Goal: Register for event/course

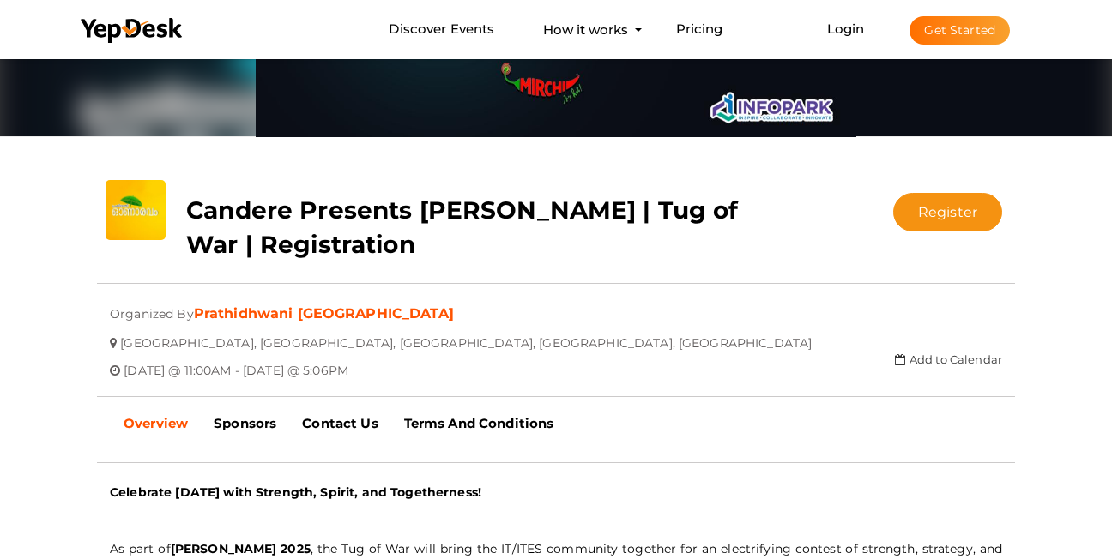
scroll to position [173, 0]
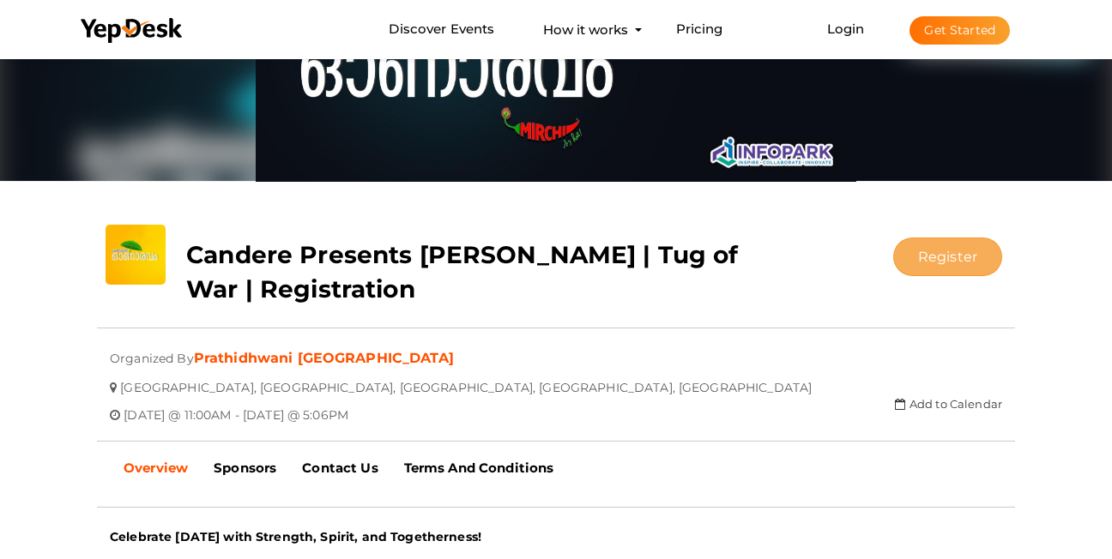
click at [938, 251] on button "Register" at bounding box center [947, 257] width 109 height 39
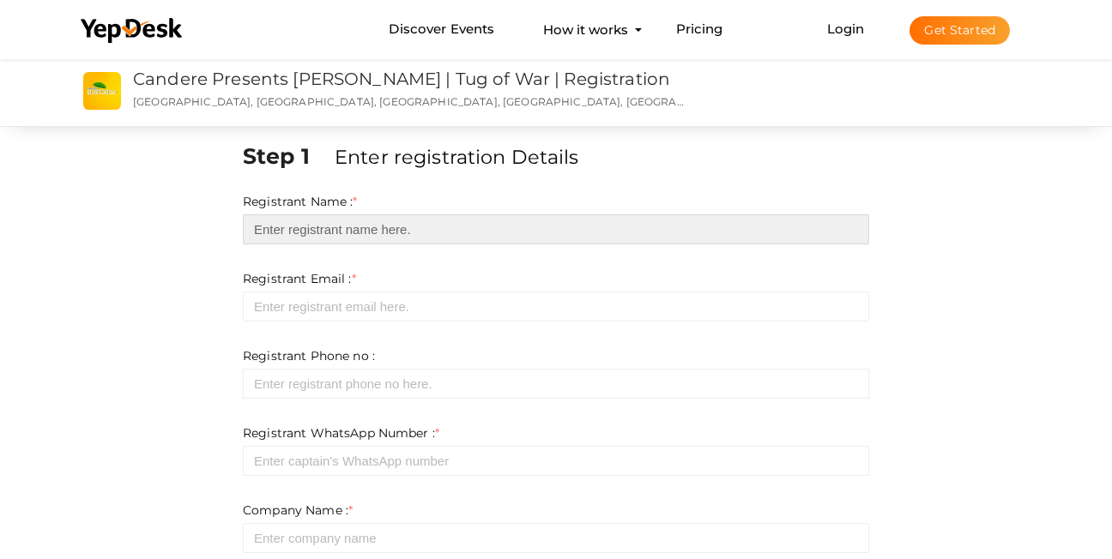
click at [342, 225] on input "text" at bounding box center [556, 229] width 626 height 30
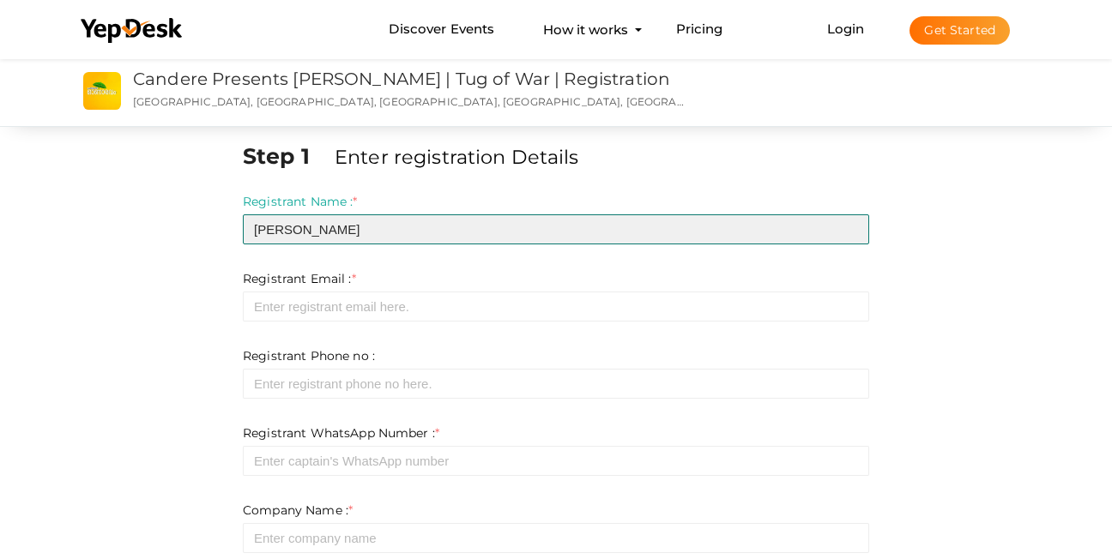
type input "Abdurahman"
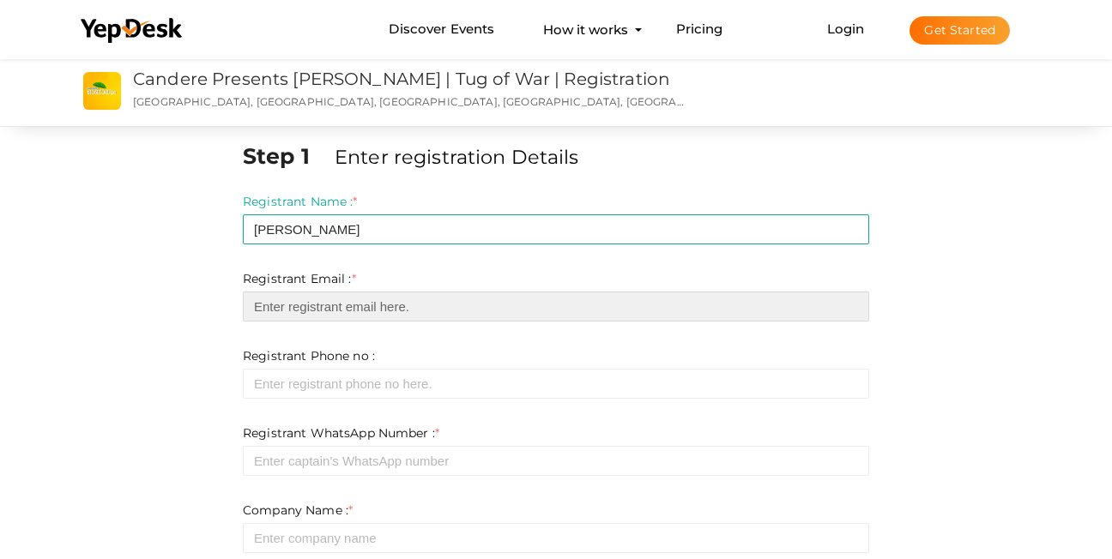
click at [356, 296] on input "email" at bounding box center [556, 307] width 626 height 30
type input "AbdurahmanCP@mantlesolutions.in"
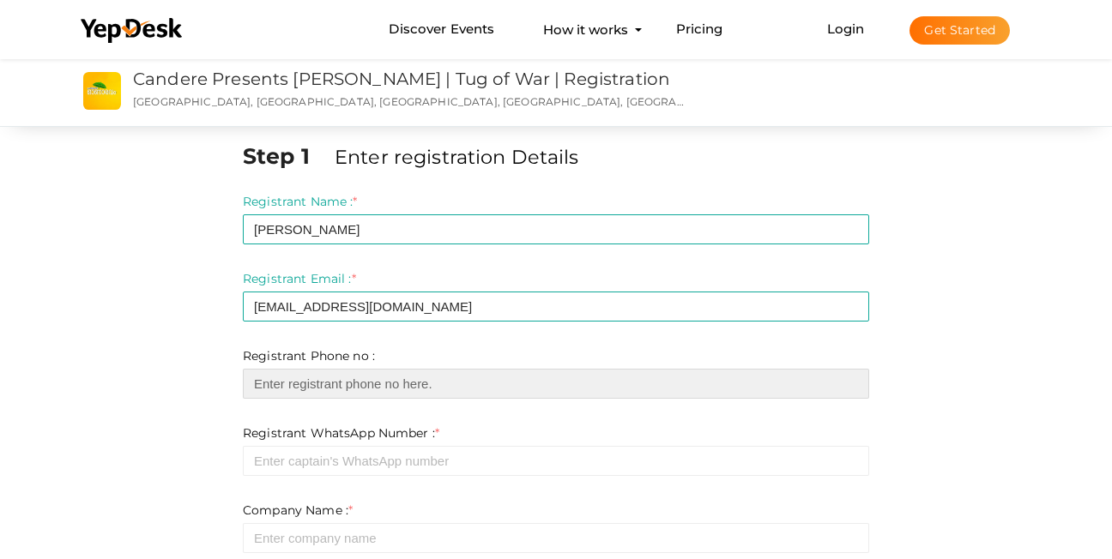
click at [389, 381] on input "number" at bounding box center [556, 384] width 626 height 30
type input "09645020253"
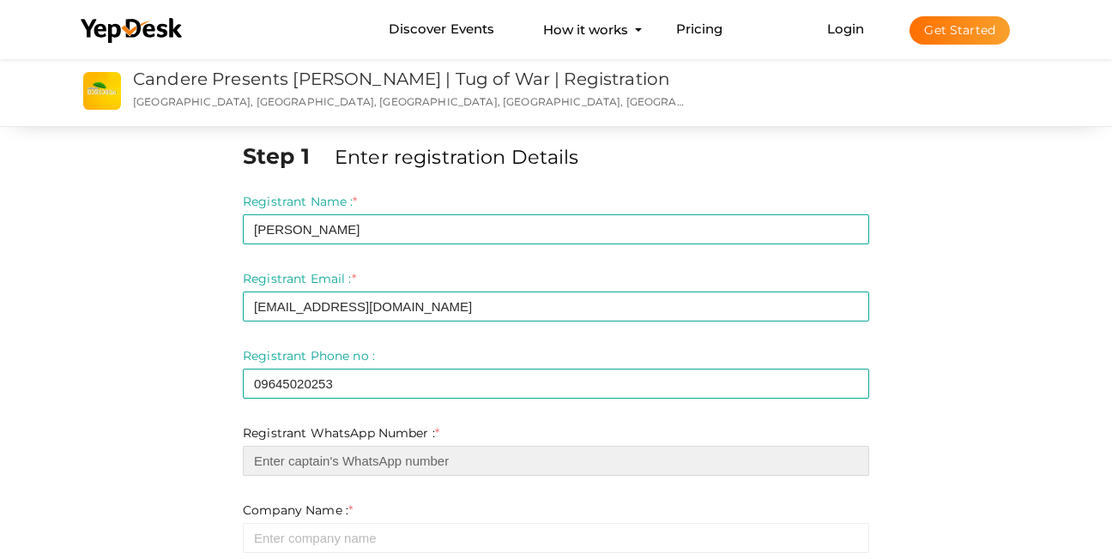
click at [368, 461] on input "number" at bounding box center [556, 461] width 626 height 30
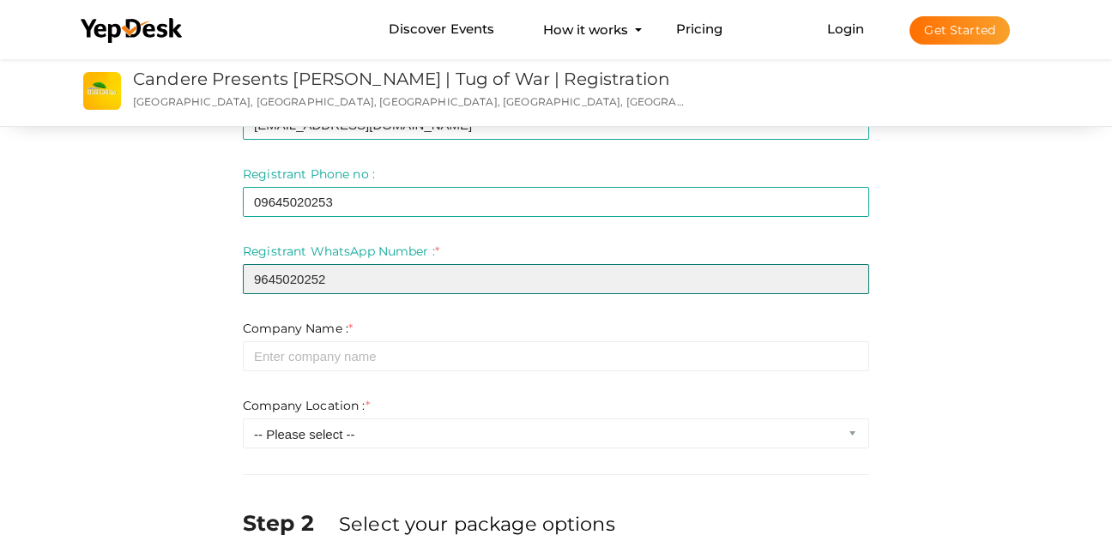
scroll to position [257, 0]
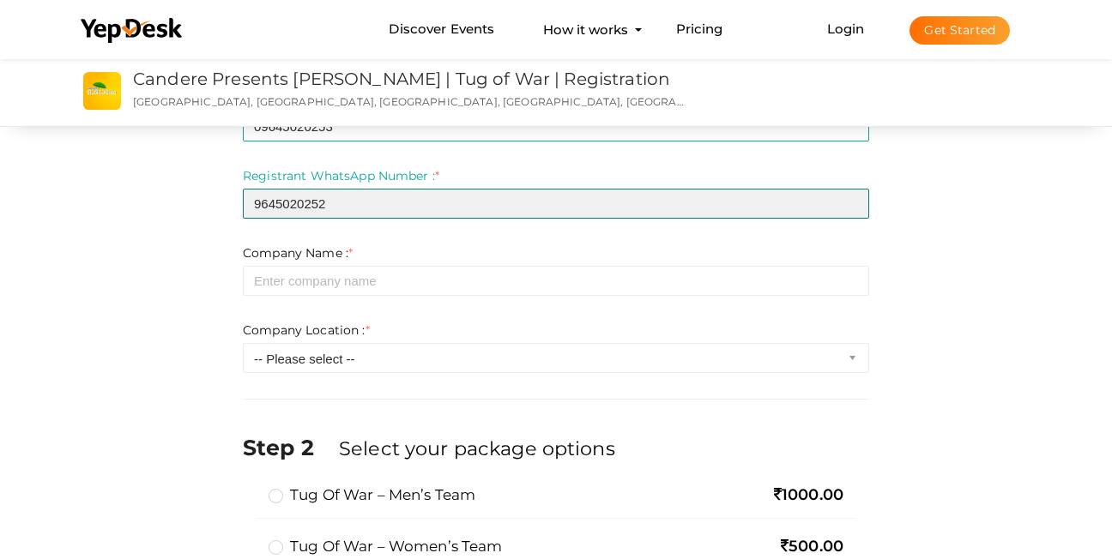
type input "9645020252"
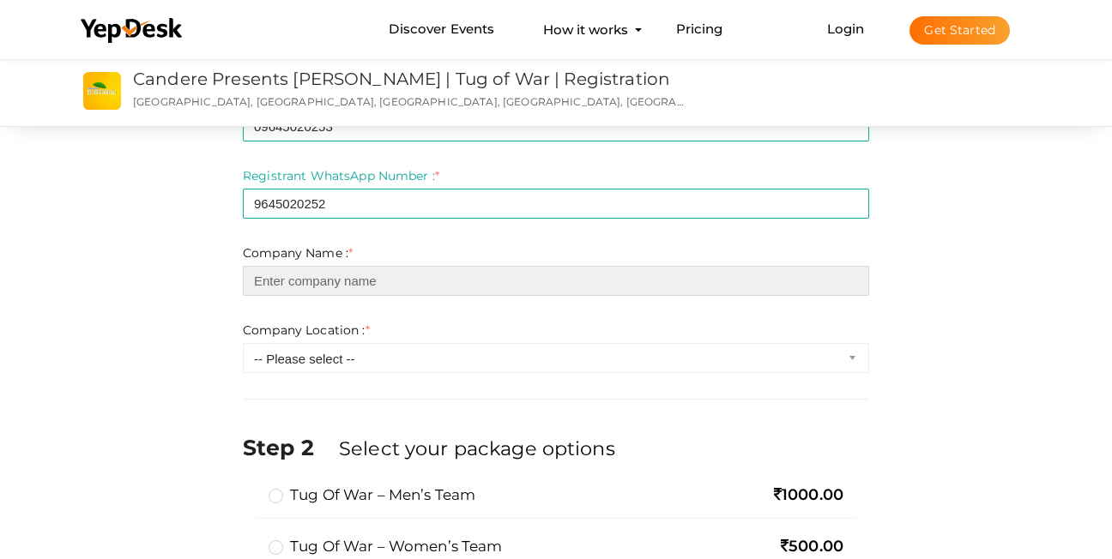
click at [327, 284] on input "text" at bounding box center [556, 281] width 626 height 30
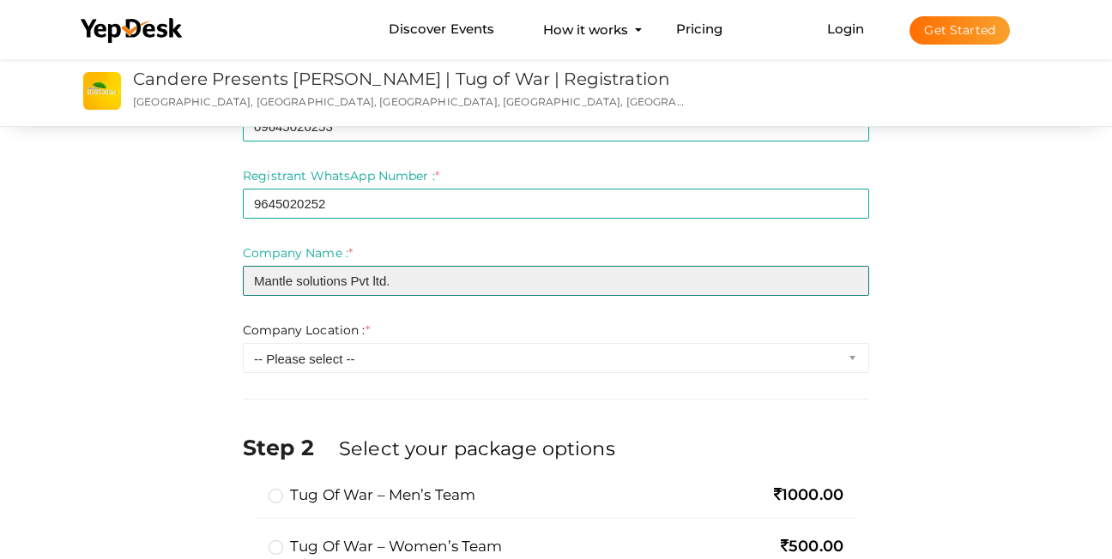
click at [375, 275] on input "Mantle solutions Pvt ltd." at bounding box center [556, 281] width 626 height 30
type input "Mantle solutions Pvt Ltd."
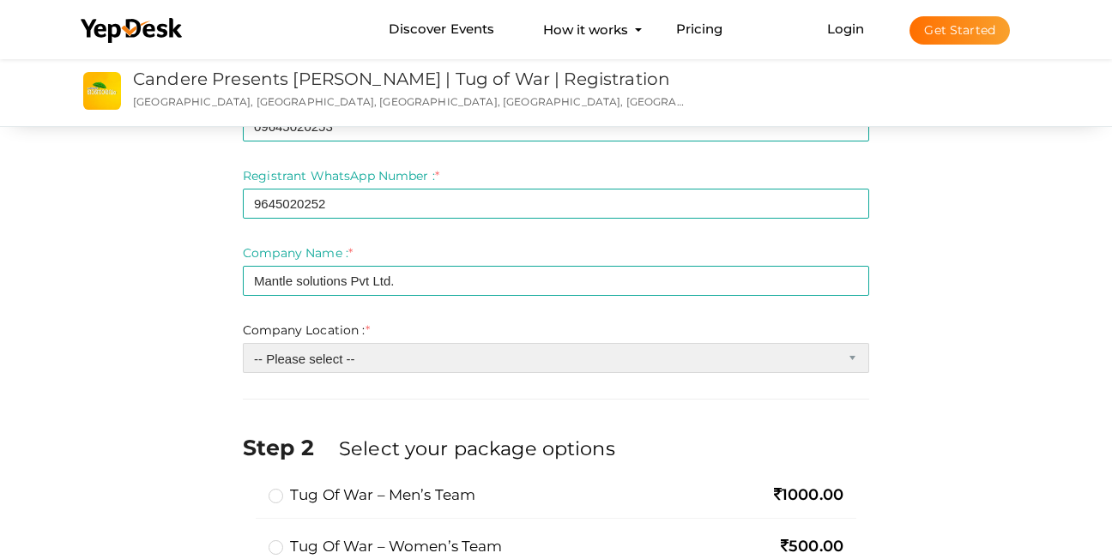
click at [492, 353] on select "-- Please select -- Inside Infopark Phase 1 Inside Infopark Phase 2 Carnival In…" at bounding box center [556, 358] width 626 height 30
select select "0"
click at [243, 343] on select "-- Please select -- Inside Infopark Phase 1 Inside Infopark Phase 2 Carnival In…" at bounding box center [556, 358] width 626 height 30
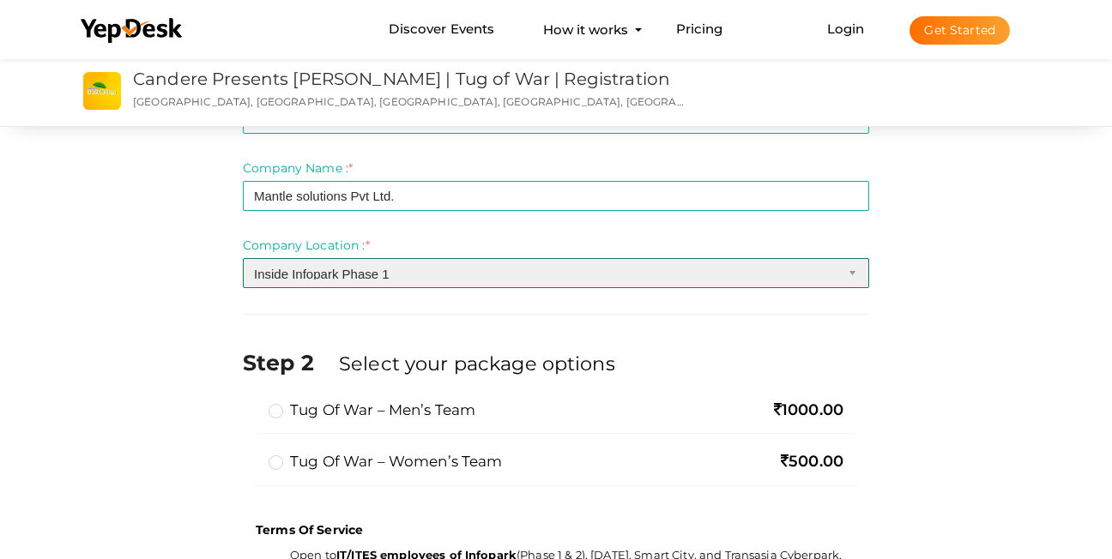
scroll to position [343, 0]
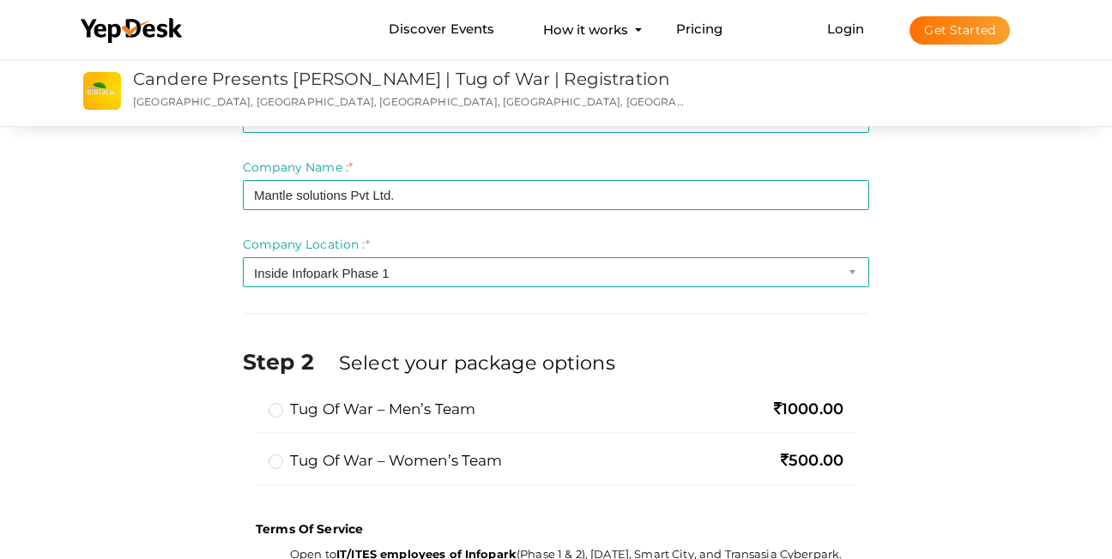
click at [285, 404] on label "Tug of War – Men’s Team" at bounding box center [371, 409] width 207 height 21
click at [251, 402] on input "Tug of War – Men’s Team" at bounding box center [251, 402] width 0 height 0
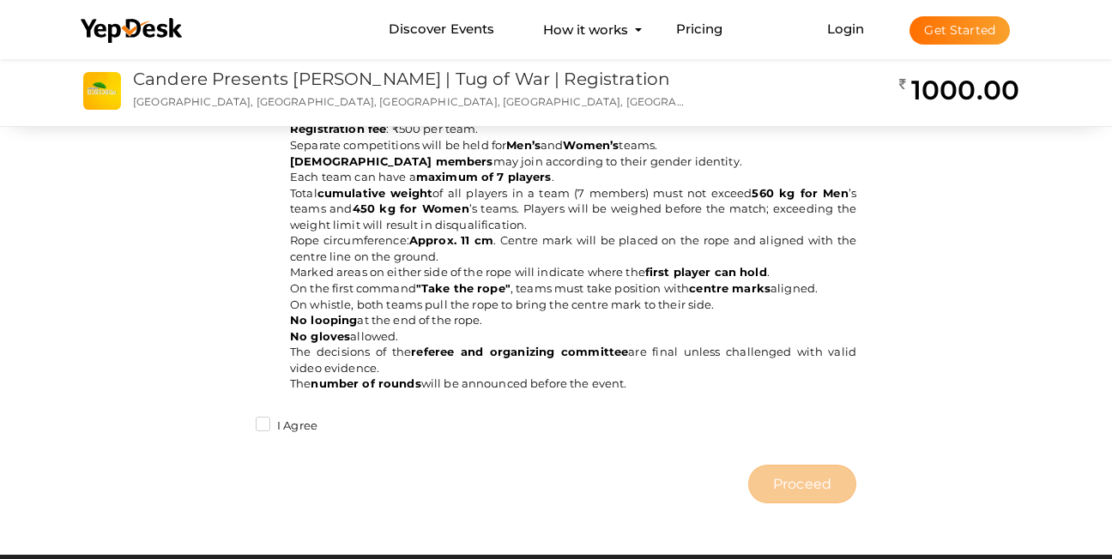
scroll to position [982, 0]
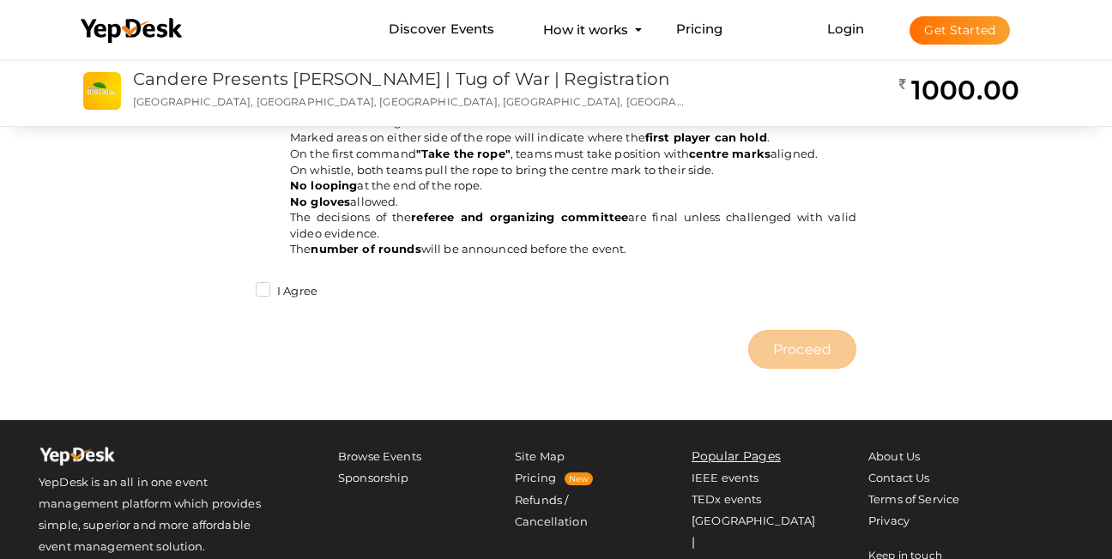
click at [262, 294] on label "I Agree" at bounding box center [287, 291] width 62 height 17
click at [238, 287] on input "I Agree" at bounding box center [238, 287] width 0 height 0
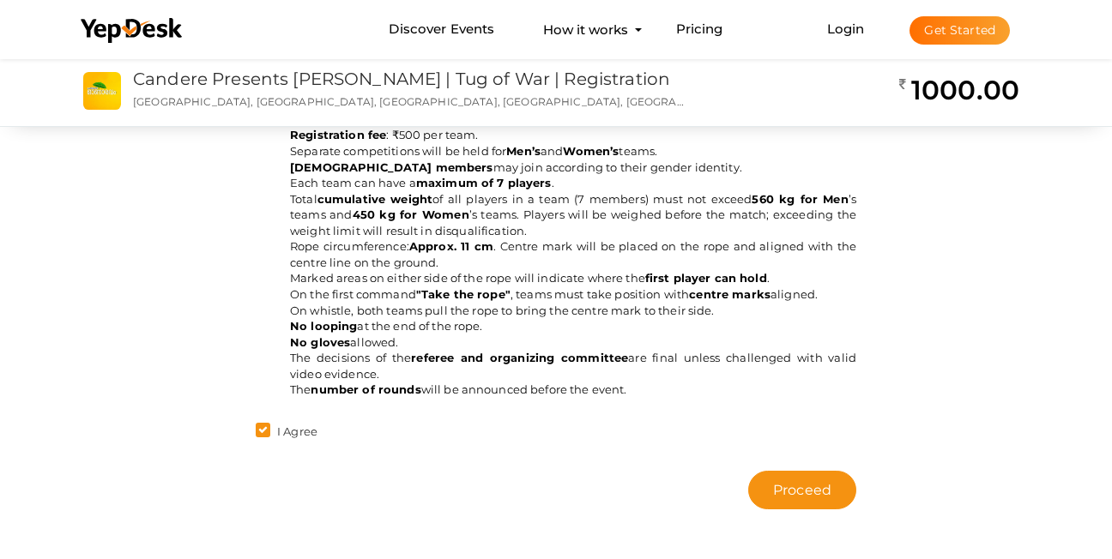
scroll to position [811, 0]
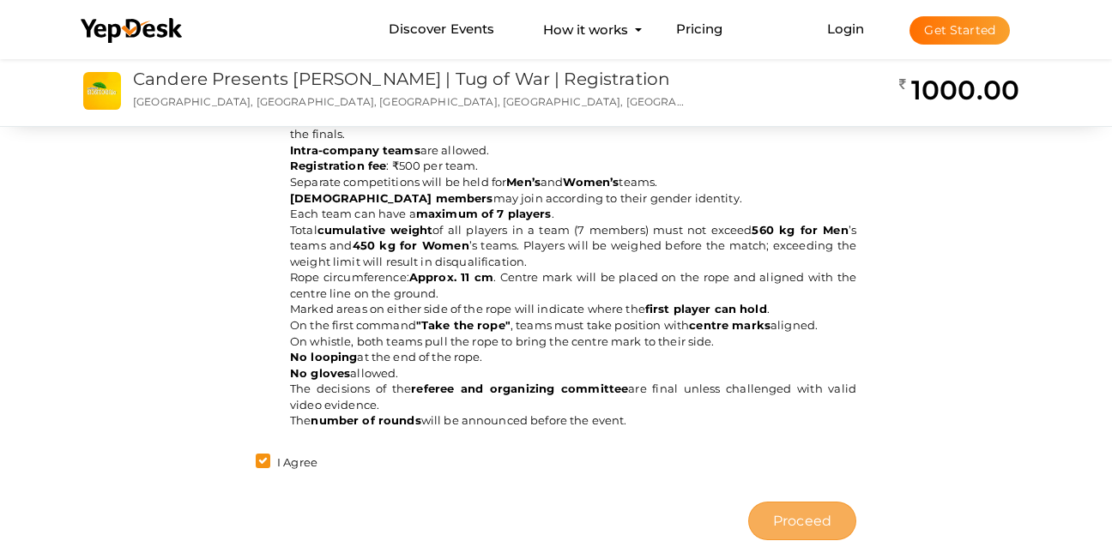
click at [794, 522] on span "Proceed" at bounding box center [802, 521] width 58 height 20
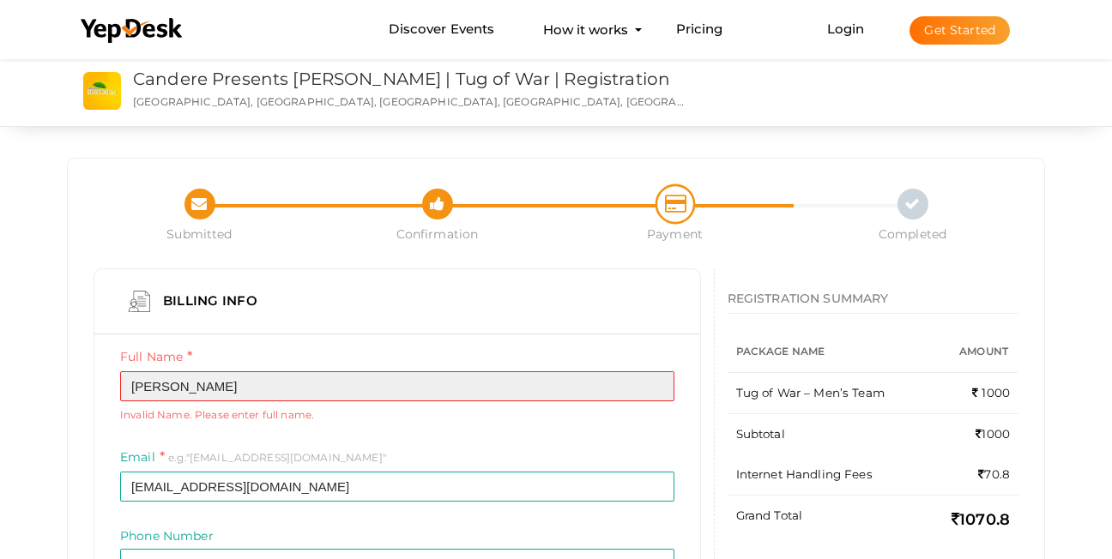
click at [399, 383] on input "Abdurahman" at bounding box center [397, 386] width 554 height 30
click at [160, 387] on input "Abdurahman" at bounding box center [397, 386] width 554 height 30
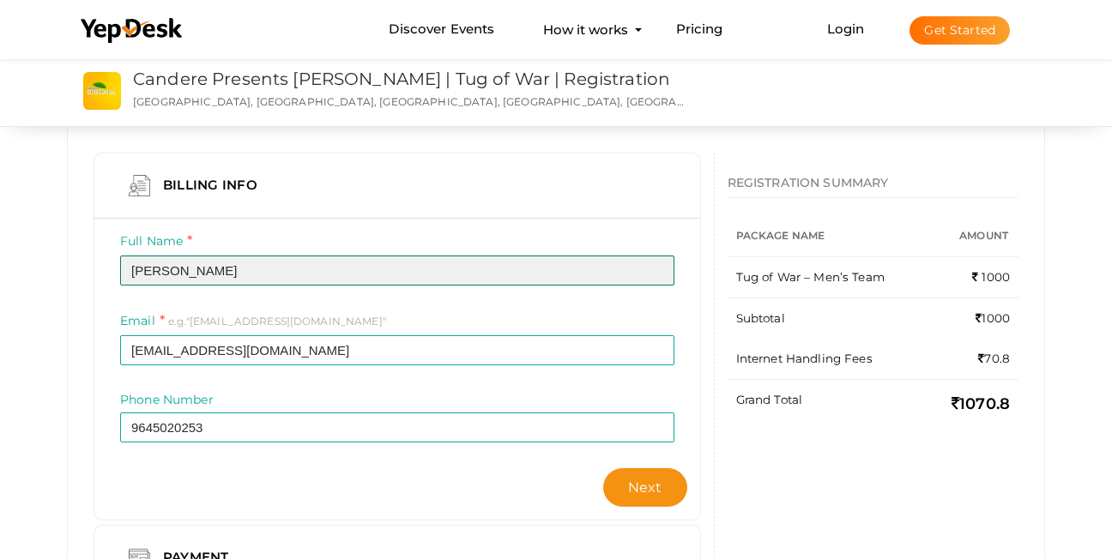
scroll to position [86, 0]
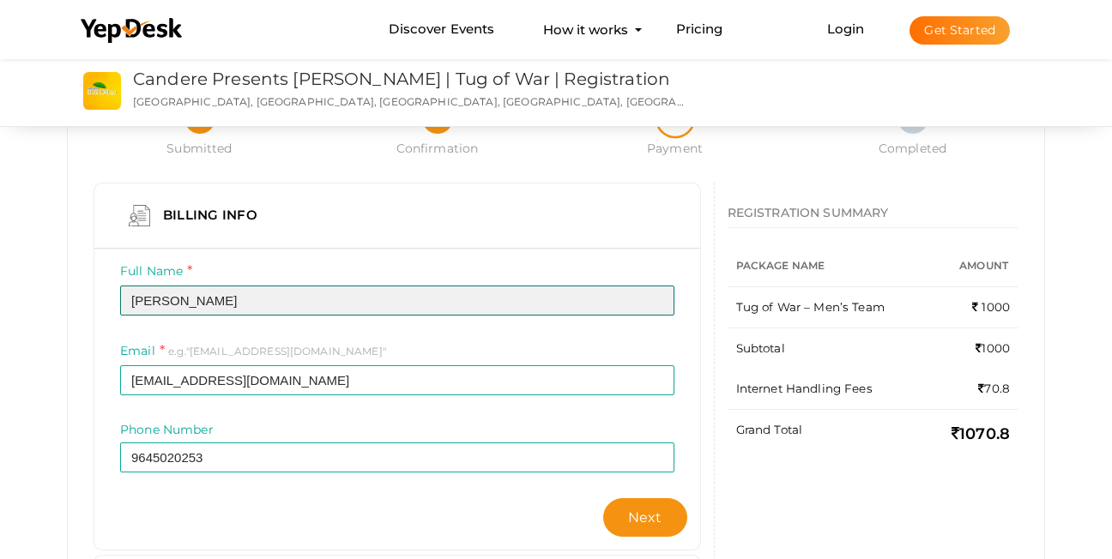
type input "Abdu Rahman"
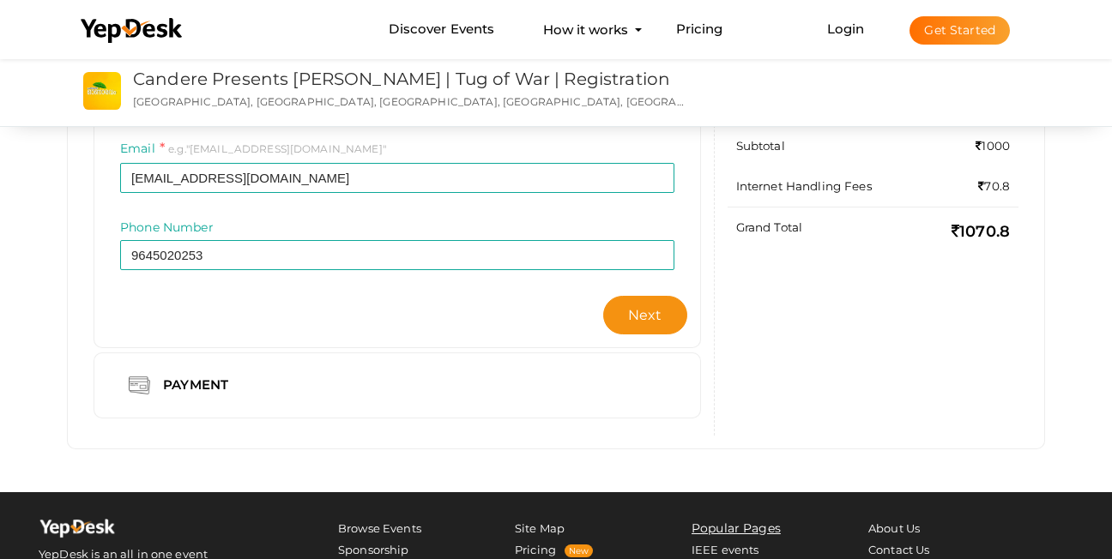
scroll to position [257, 0]
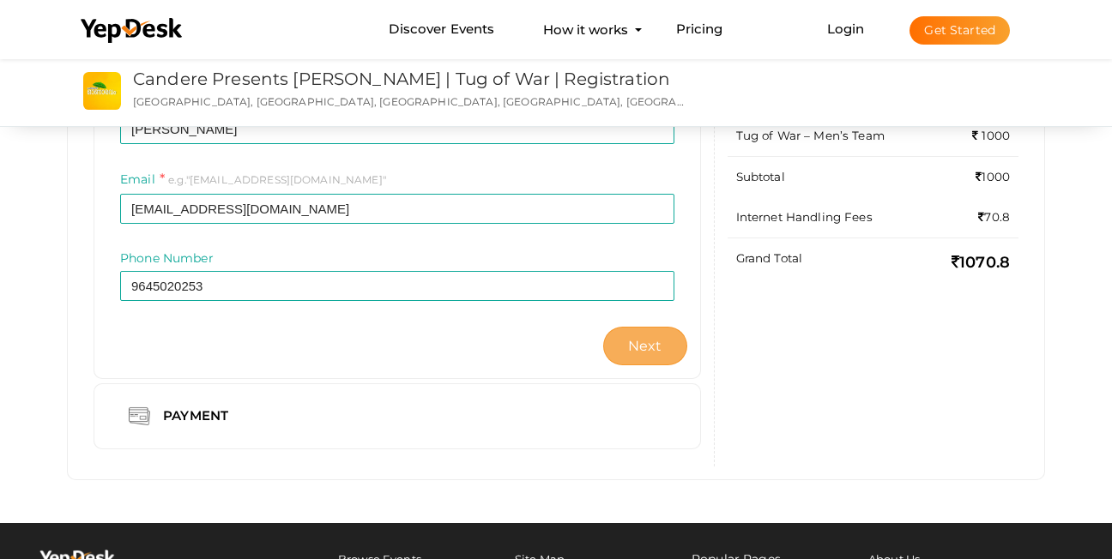
click at [653, 353] on span "Next" at bounding box center [645, 346] width 34 height 16
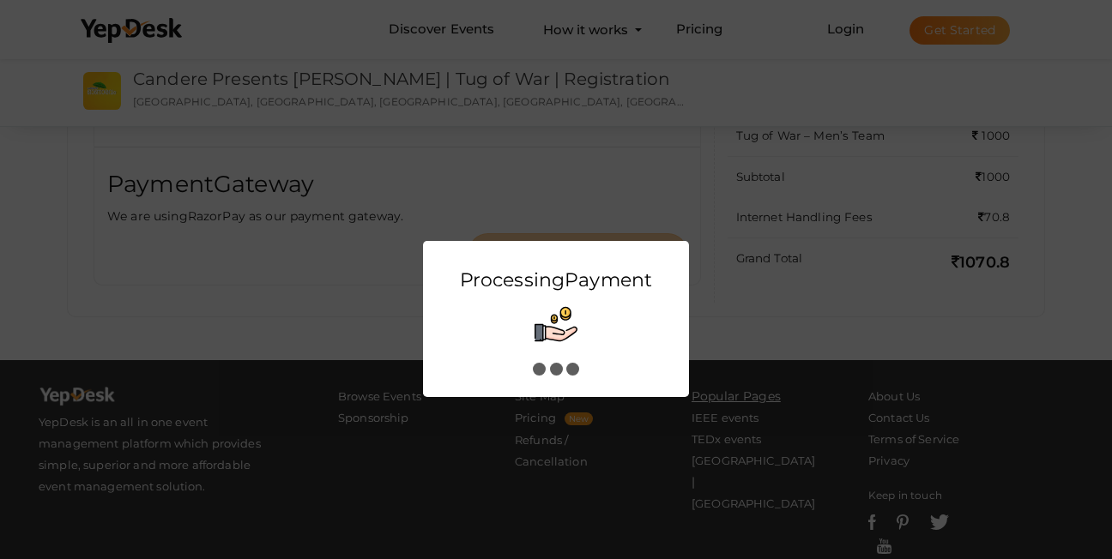
scroll to position [0, 0]
